Goal: Ask a question

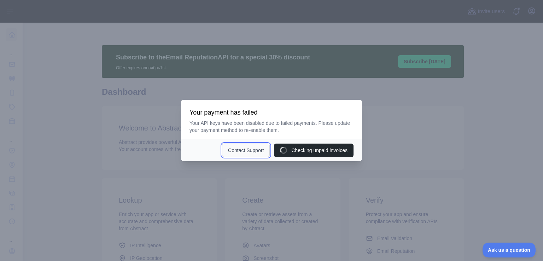
click at [259, 151] on button "Contact Support" at bounding box center [246, 150] width 48 height 13
click at [248, 156] on button "Contact Support" at bounding box center [246, 150] width 48 height 13
click at [248, 150] on button "Contact Support" at bounding box center [246, 150] width 48 height 13
click at [254, 148] on button "Contact Support" at bounding box center [246, 150] width 48 height 13
click at [527, 75] on div at bounding box center [271, 130] width 543 height 261
